Goal: Task Accomplishment & Management: Use online tool/utility

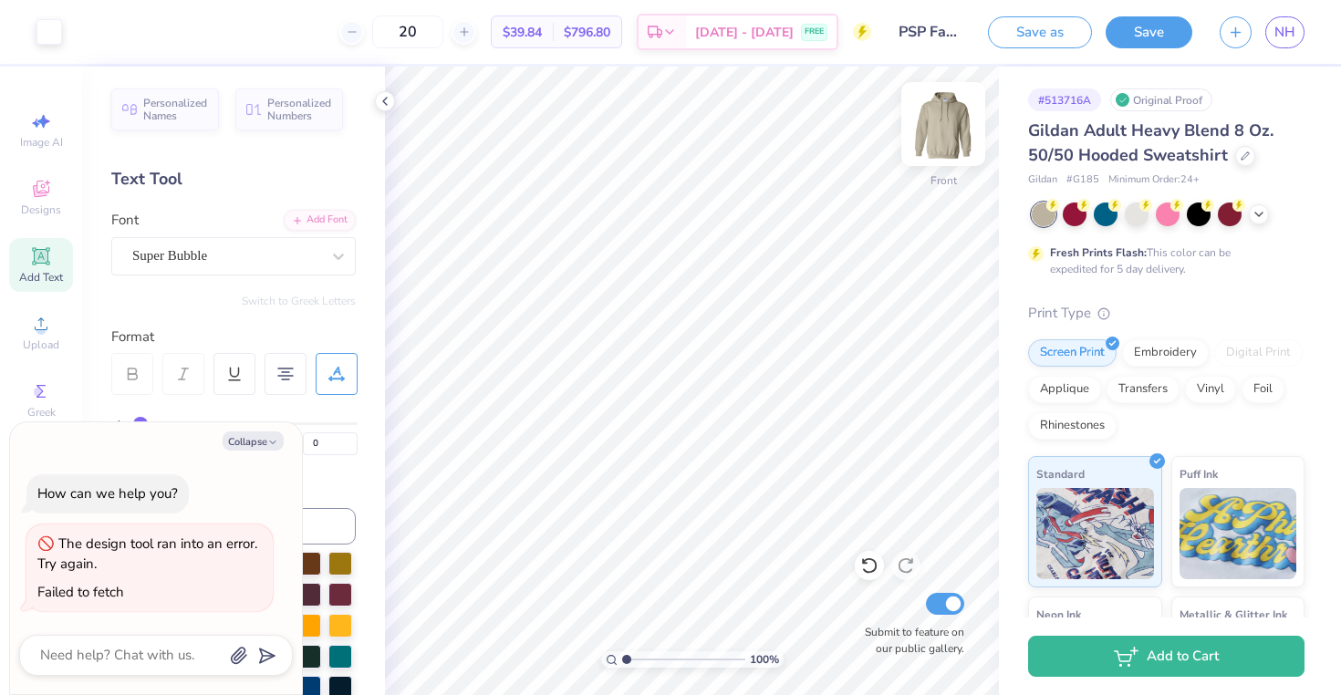
scroll to position [456, 0]
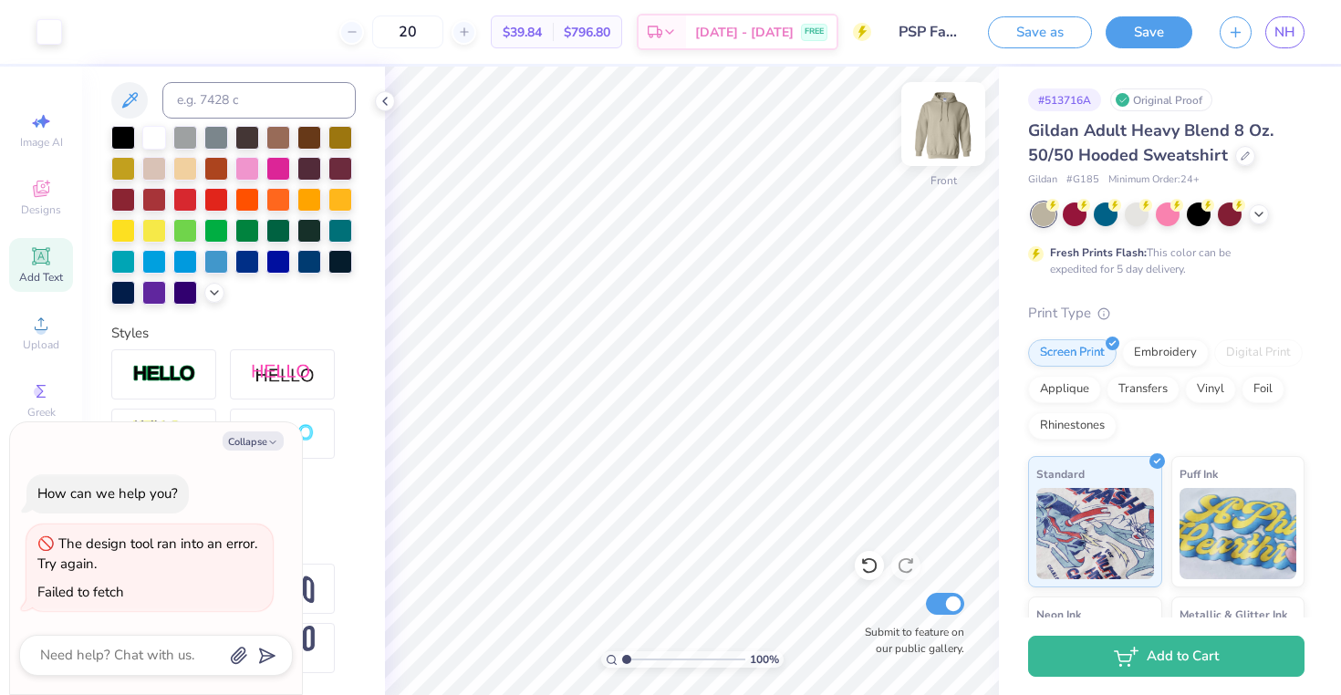
click at [944, 109] on img at bounding box center [943, 124] width 73 height 73
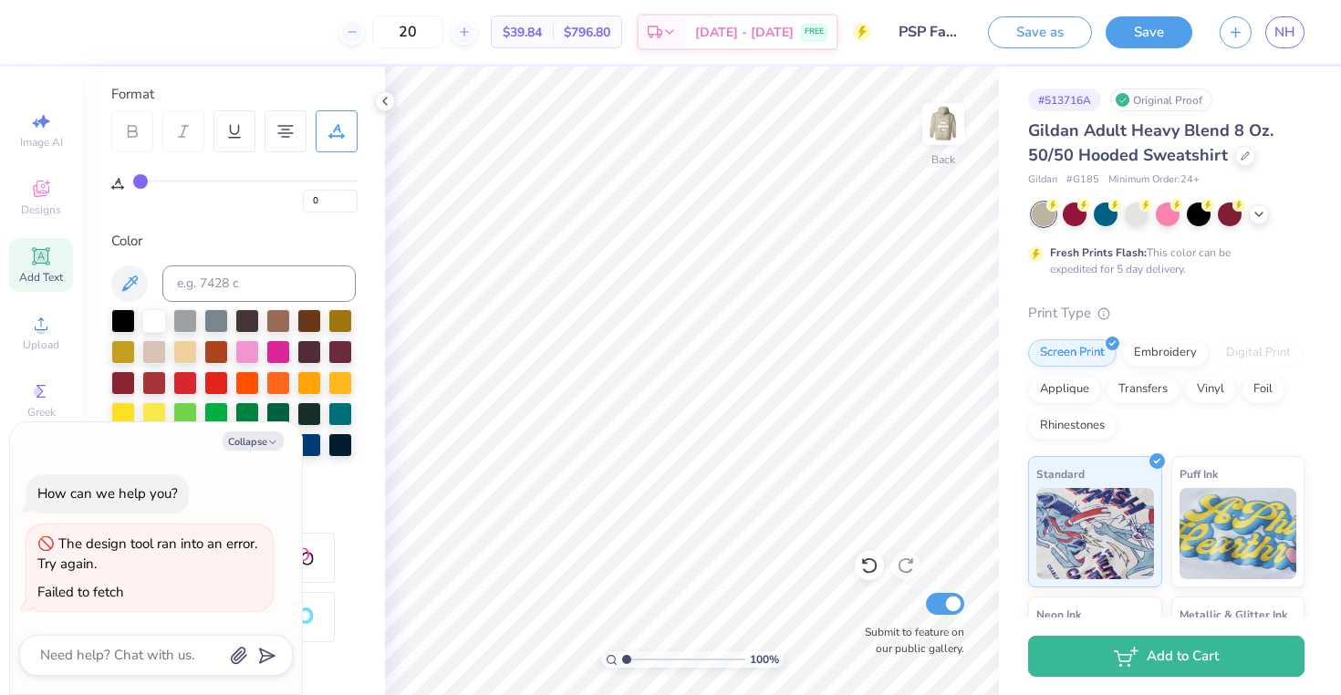
scroll to position [0, 0]
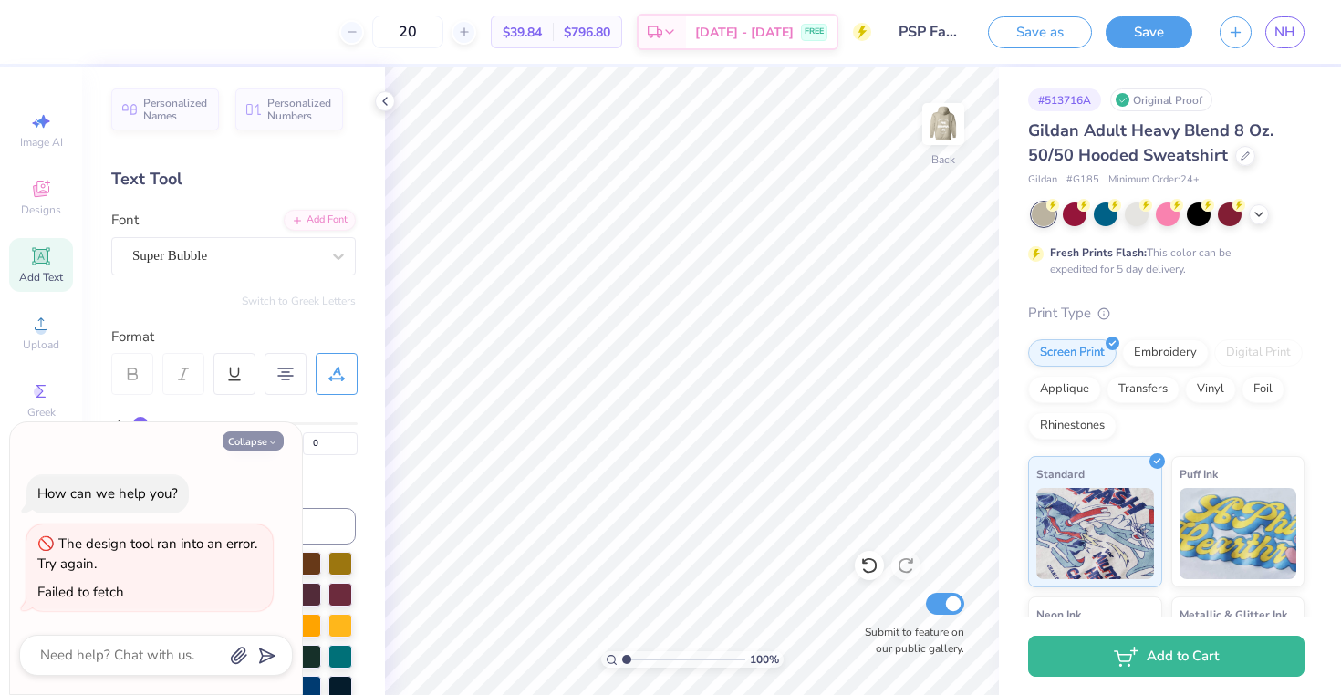
click at [281, 438] on button "Collapse" at bounding box center [253, 441] width 61 height 19
type textarea "x"
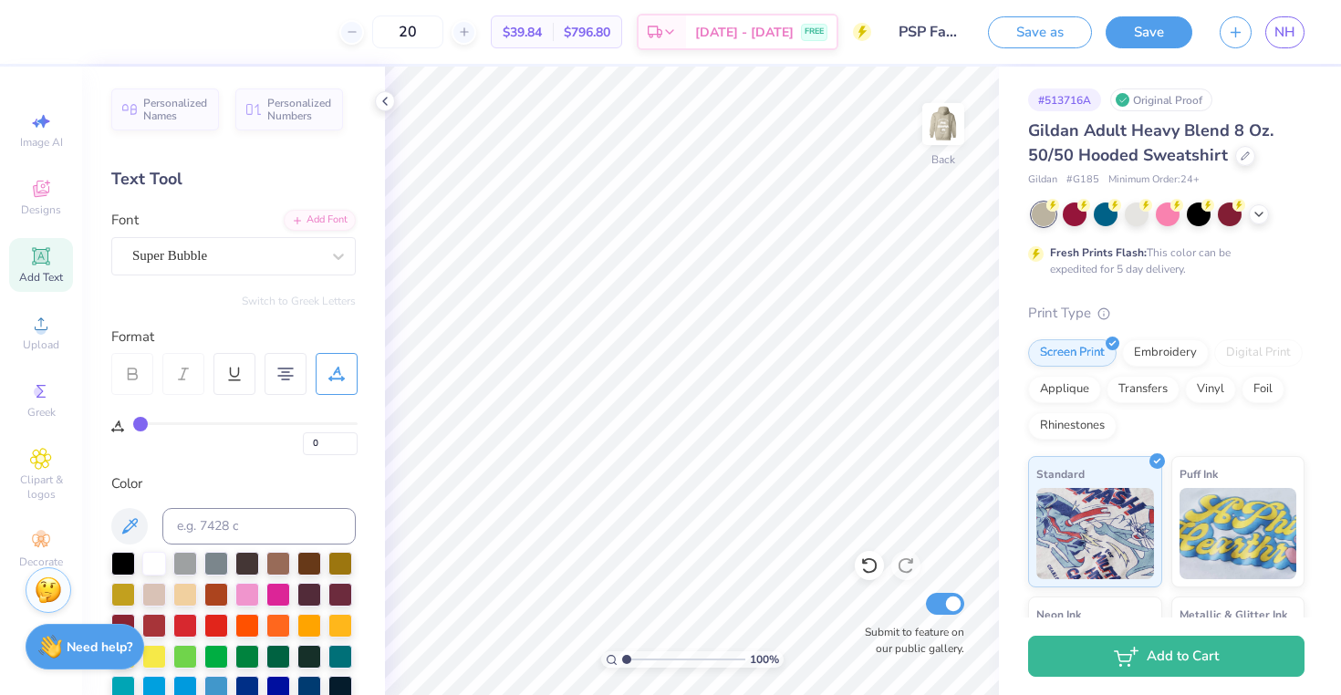
click at [17, 248] on div "Add Text" at bounding box center [41, 265] width 64 height 54
click at [57, 268] on div "Add Text" at bounding box center [41, 265] width 64 height 54
type textarea "h"
type input "11.01"
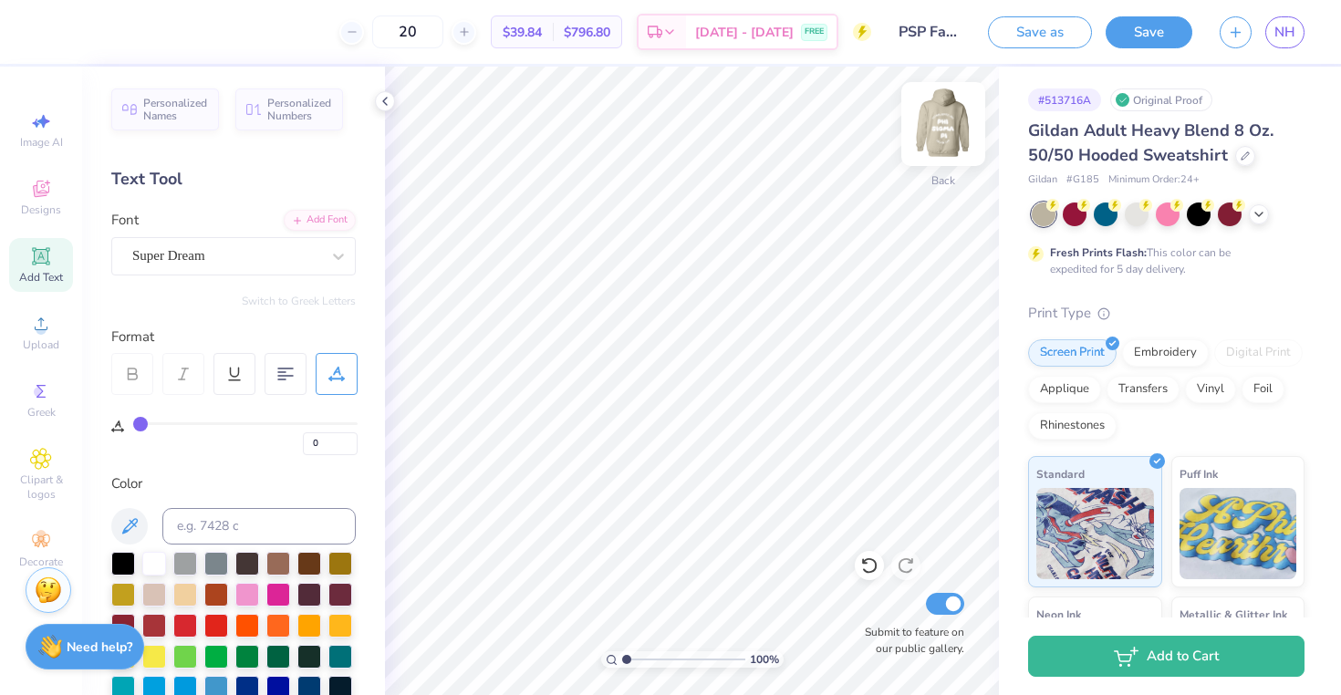
click at [940, 129] on img at bounding box center [943, 124] width 73 height 73
type input "6.52"
type input "6.66"
type input "1.95"
type input "19.01"
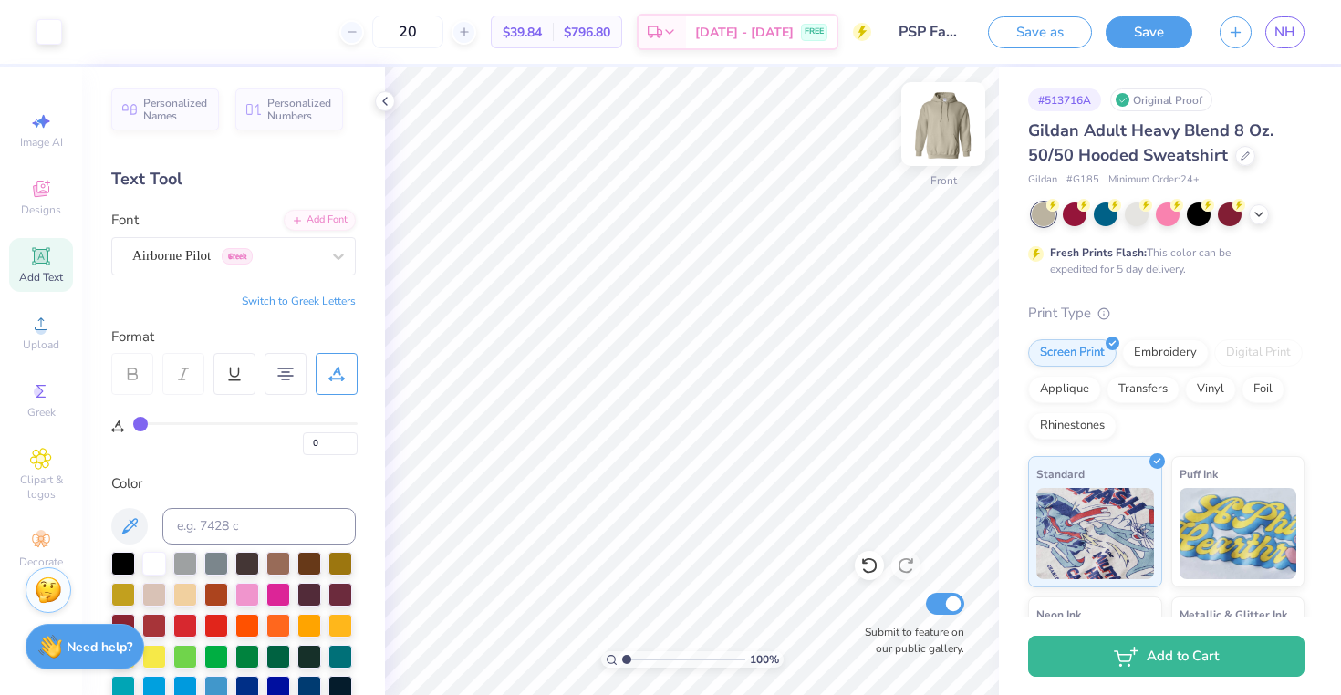
click at [940, 130] on img at bounding box center [943, 124] width 73 height 73
click at [957, 133] on img at bounding box center [943, 124] width 73 height 73
click at [1163, 40] on button "Save" at bounding box center [1149, 30] width 87 height 32
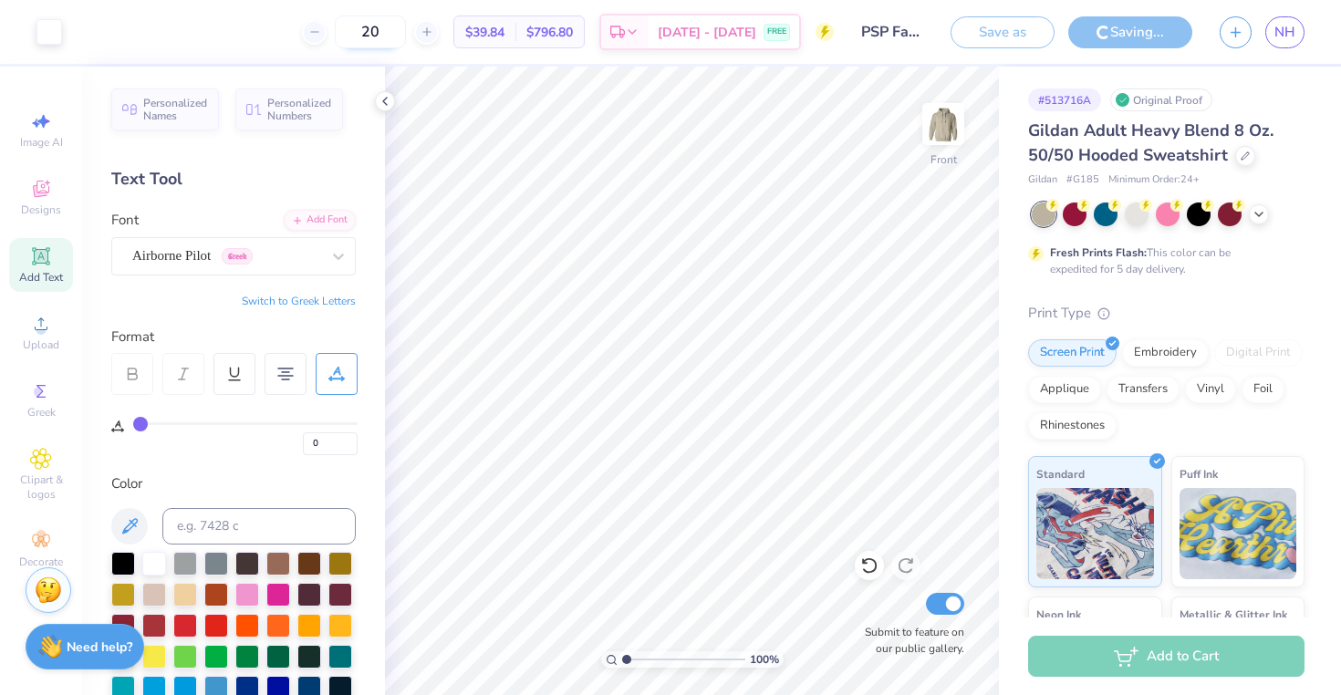
click at [406, 39] on input "20" at bounding box center [370, 32] width 71 height 33
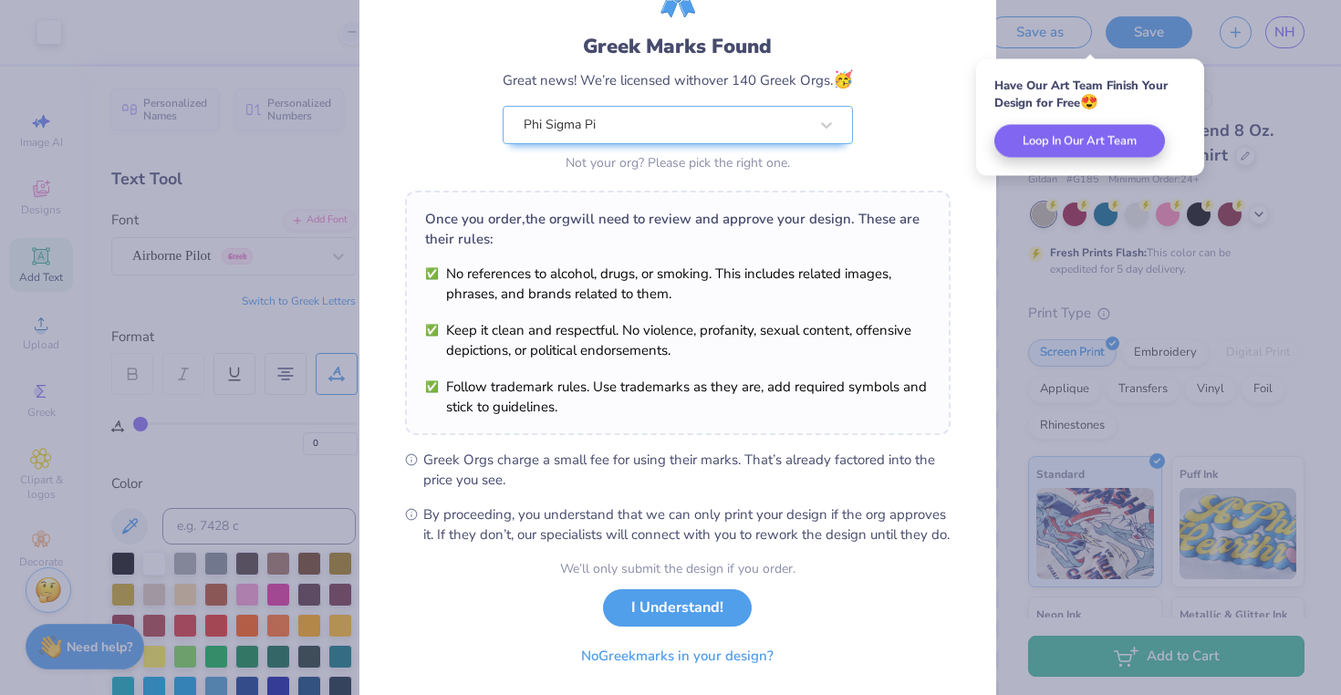
scroll to position [159, 0]
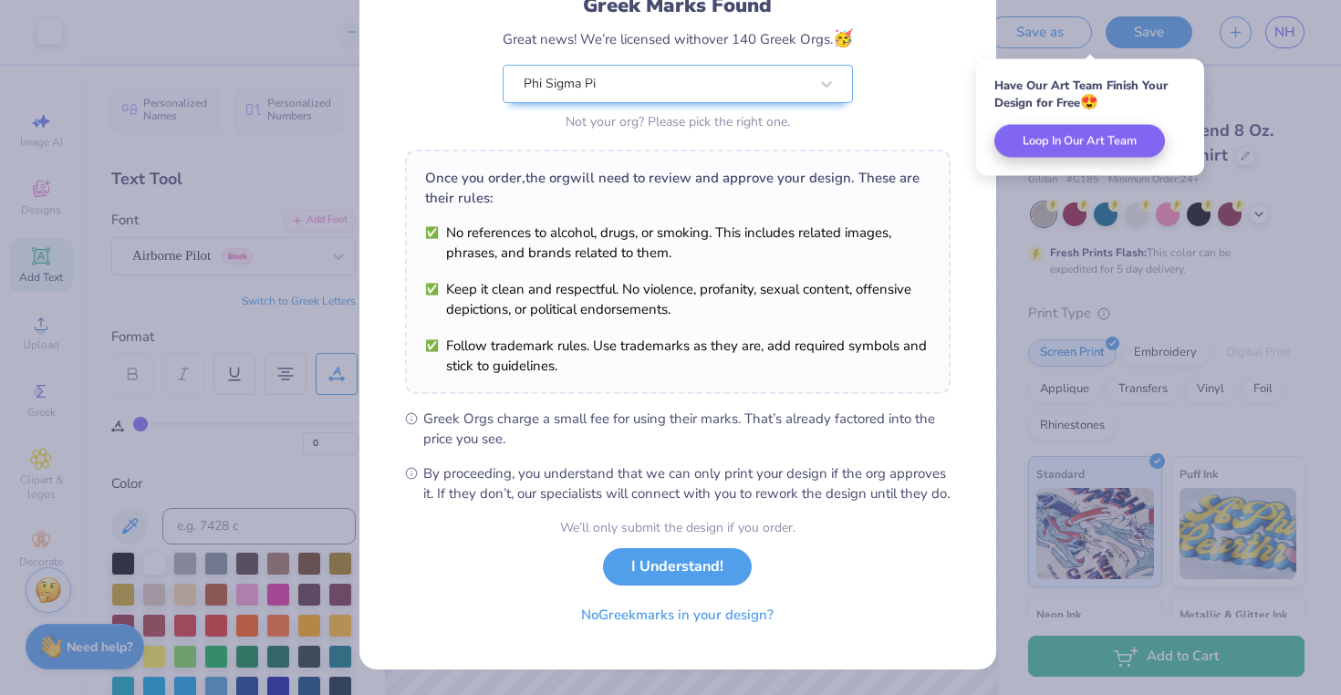
click at [665, 588] on div "We’ll only submit the design if you order. I Understand! No Greek marks in your…" at bounding box center [677, 575] width 235 height 115
click at [653, 565] on button "I Understand!" at bounding box center [677, 562] width 149 height 37
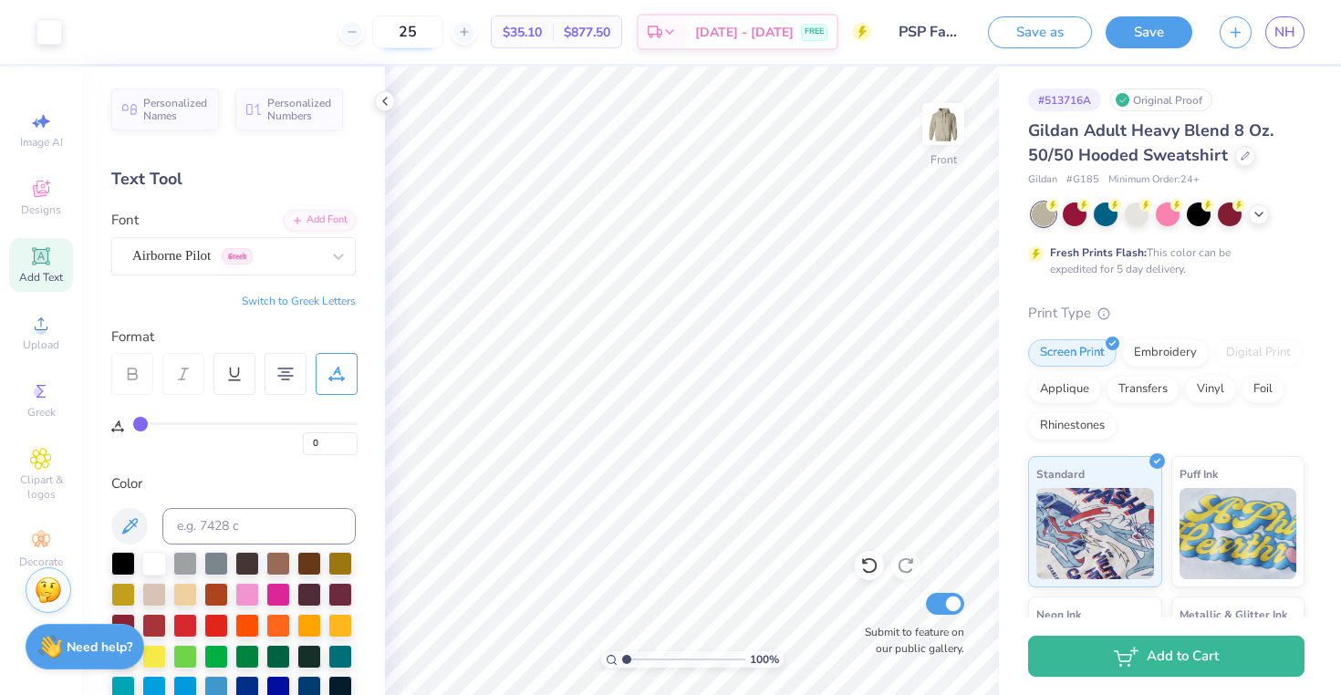
click at [435, 22] on input "25" at bounding box center [407, 32] width 71 height 33
click at [438, 26] on input "25" at bounding box center [407, 32] width 71 height 33
click at [442, 38] on input "20" at bounding box center [407, 32] width 71 height 33
type input "25"
click at [1283, 47] on link "NH" at bounding box center [1285, 32] width 39 height 32
